Goal: Find specific page/section: Find specific page/section

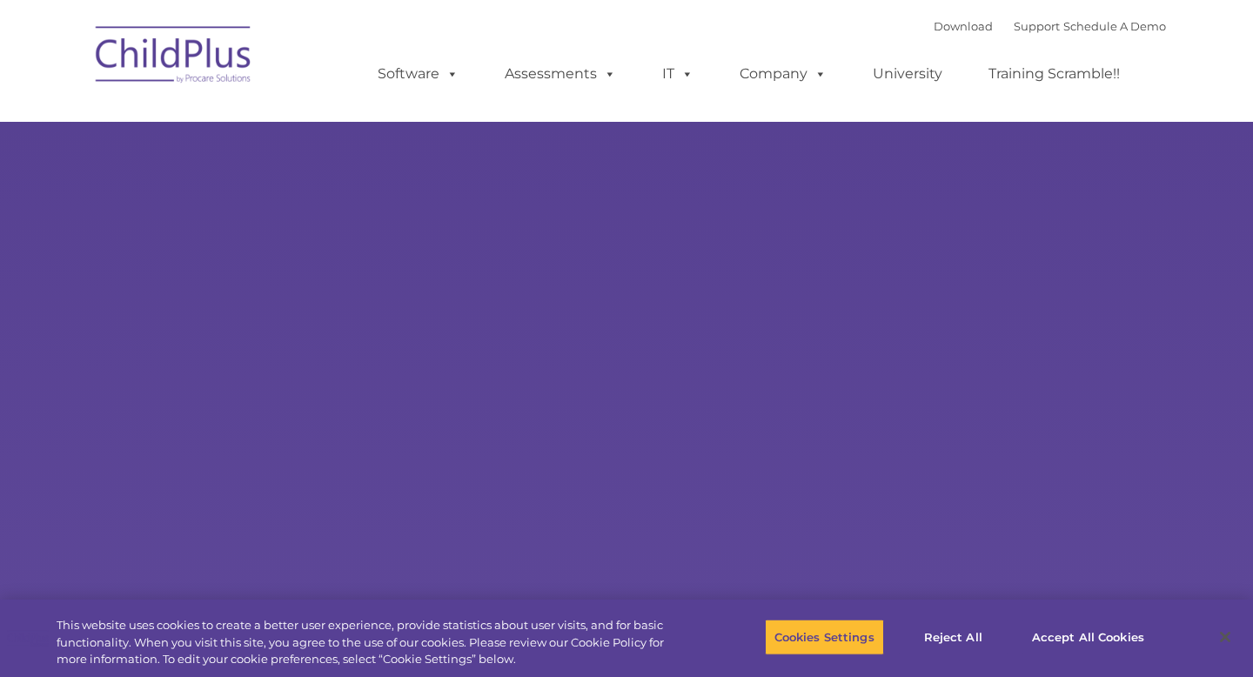
select select "MEDIUM"
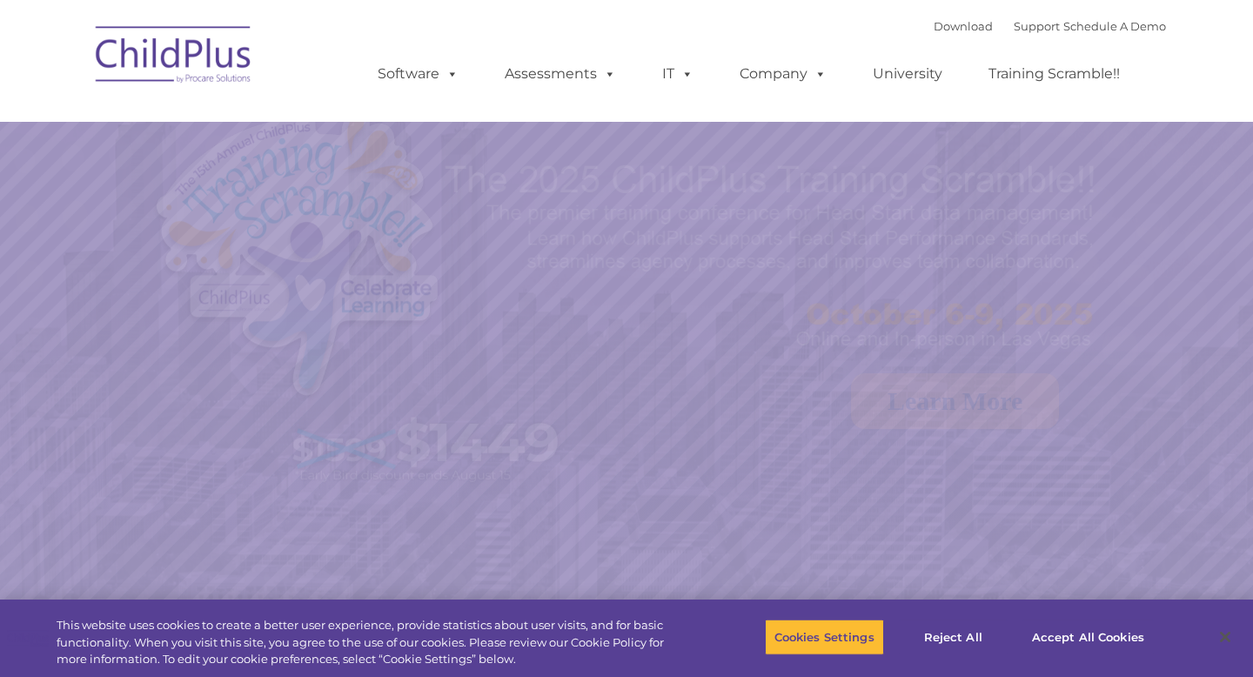
select select "MEDIUM"
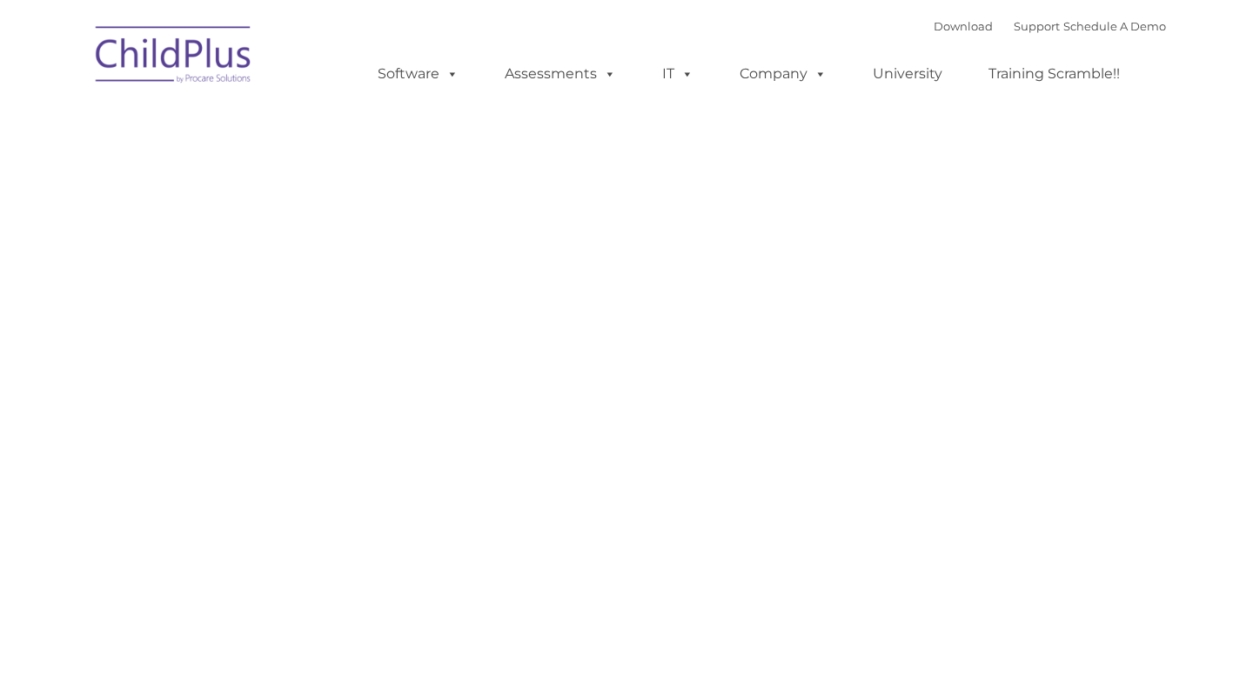
type input ""
